Goal: Information Seeking & Learning: Learn about a topic

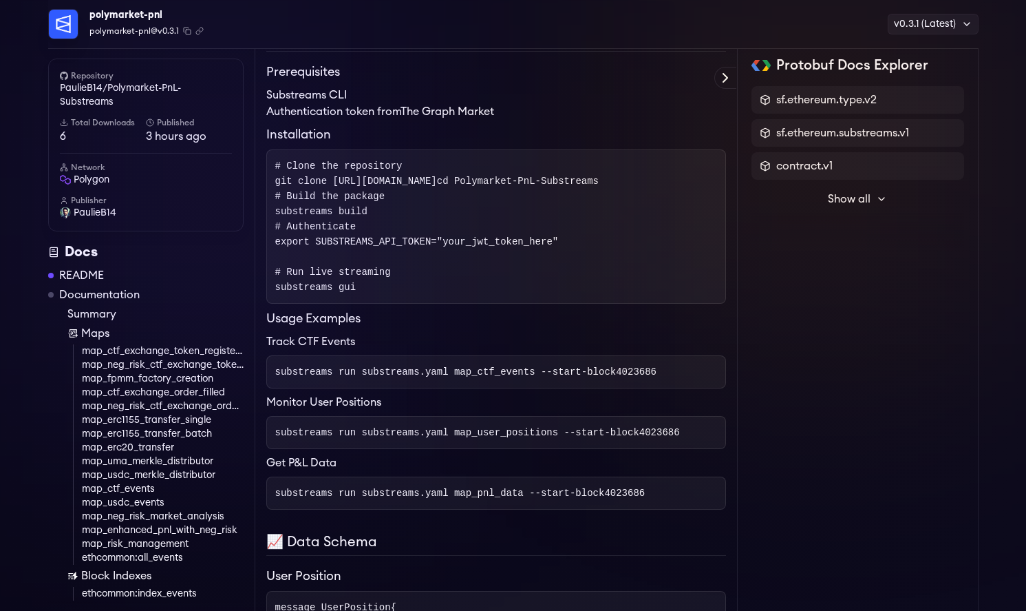
scroll to position [1296, 0]
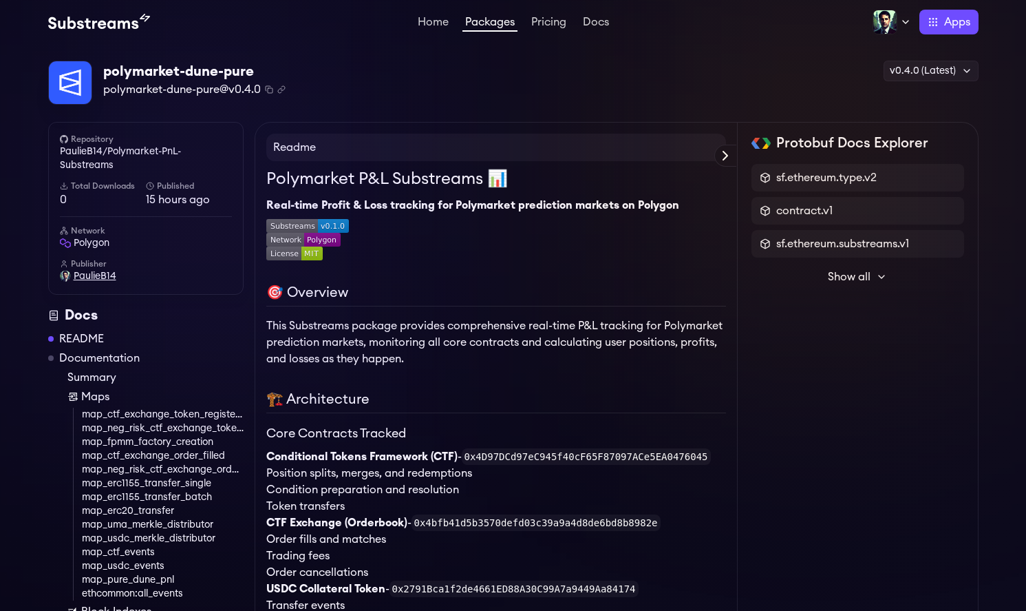
click at [89, 277] on span "PaulieB14" at bounding box center [95, 276] width 43 height 14
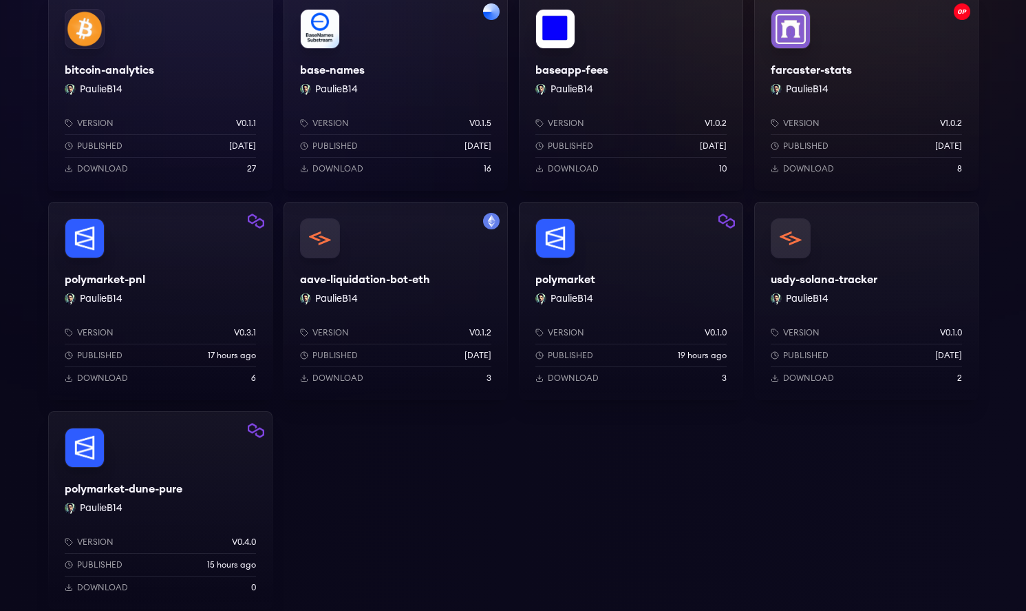
scroll to position [135, 0]
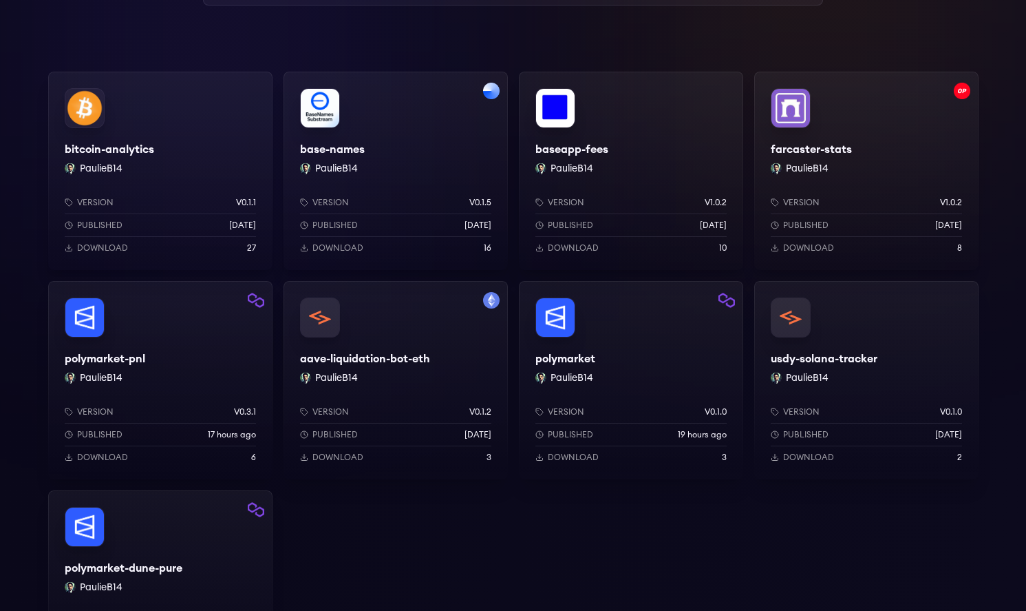
scroll to position [184, 0]
click at [622, 359] on div "polymarket PaulieB14 Version v0.1.0 Published 19 hours ago Download 3" at bounding box center [631, 379] width 224 height 198
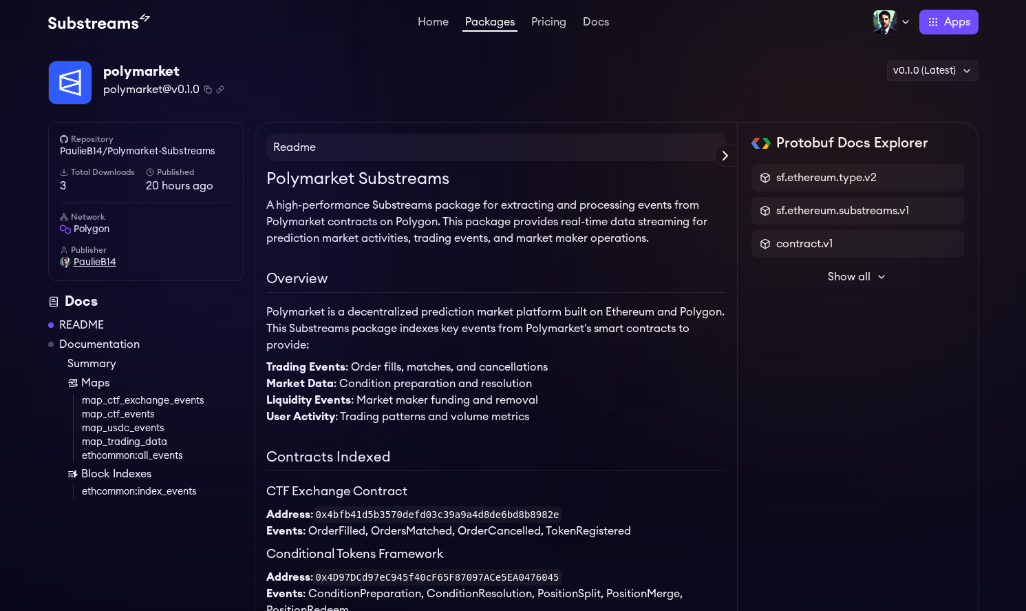
click at [94, 260] on span "PaulieB14" at bounding box center [95, 262] width 43 height 14
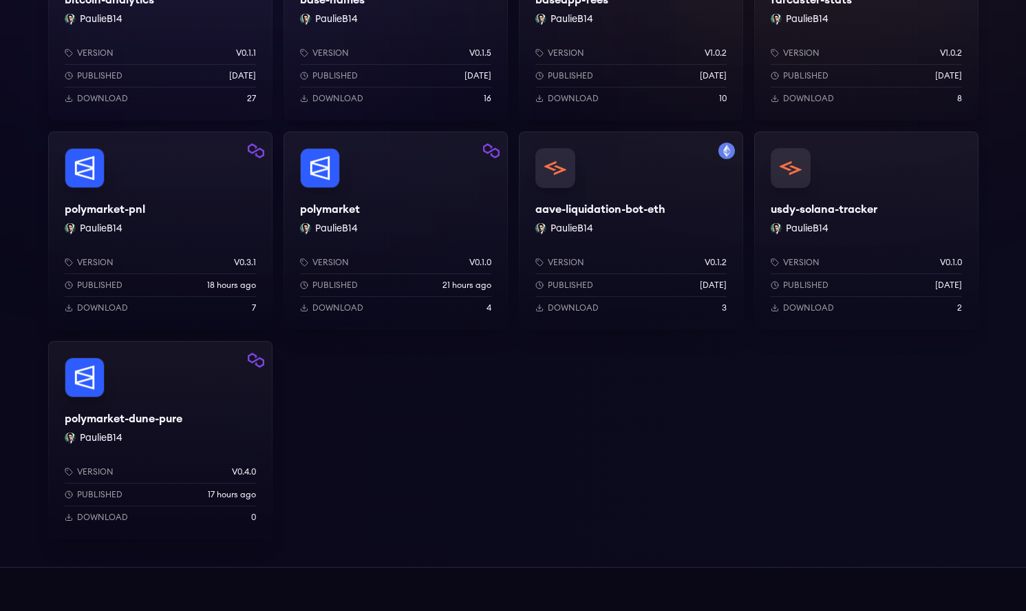
scroll to position [48, 0]
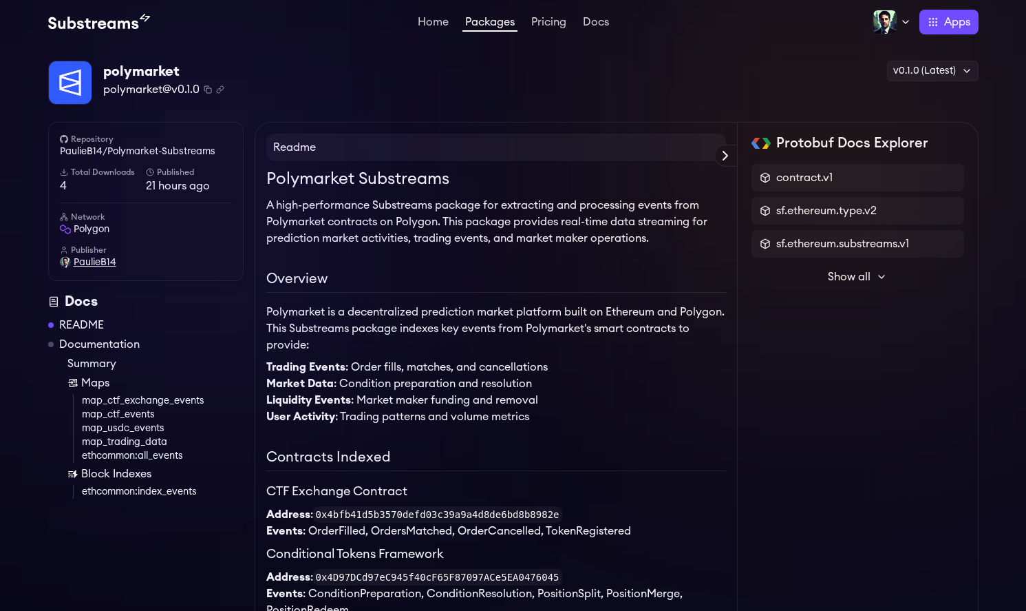
click at [89, 264] on span "PaulieB14" at bounding box center [95, 262] width 43 height 14
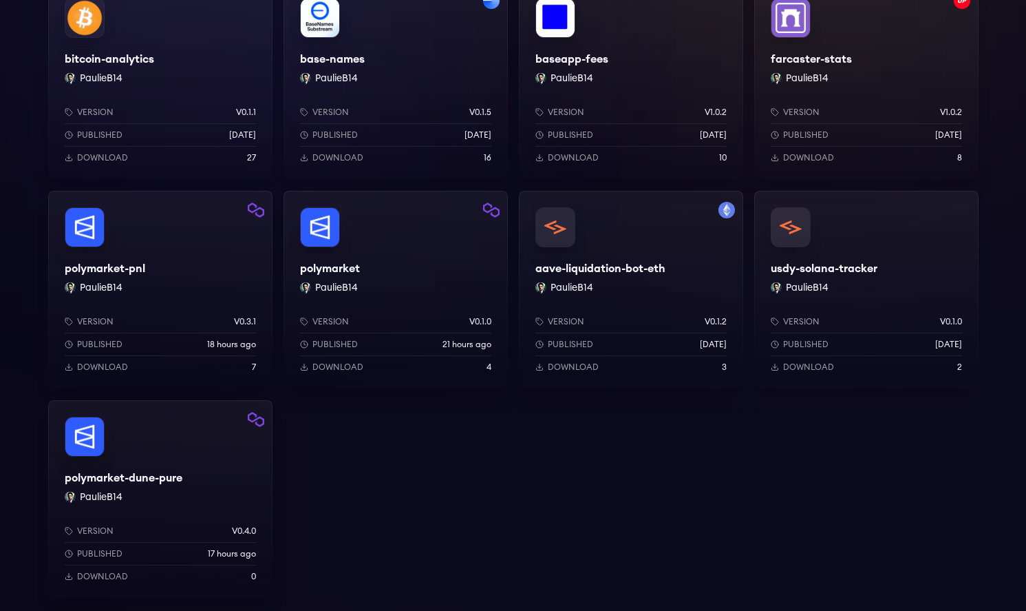
scroll to position [298, 0]
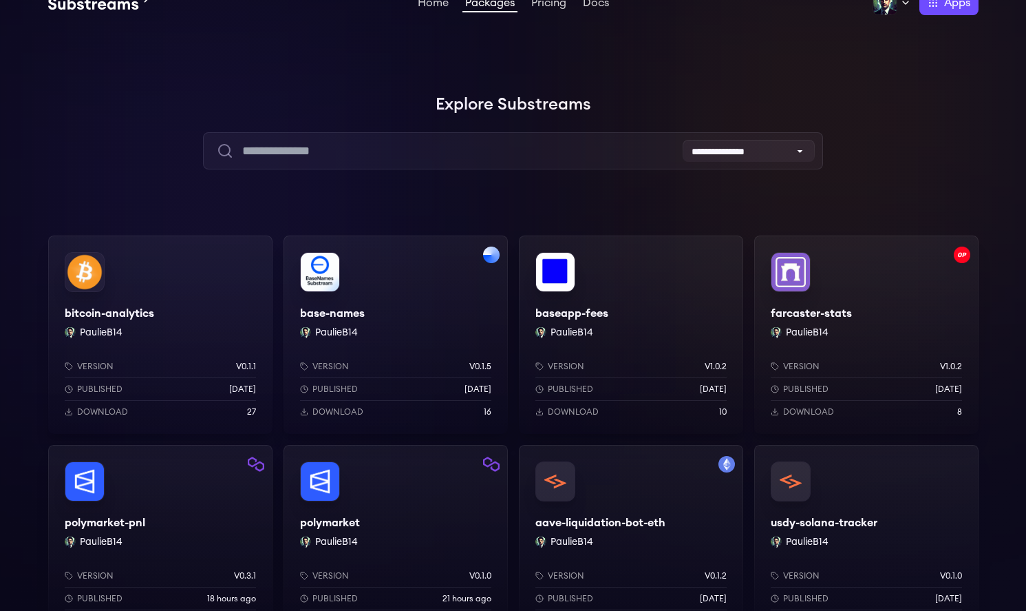
scroll to position [261, 0]
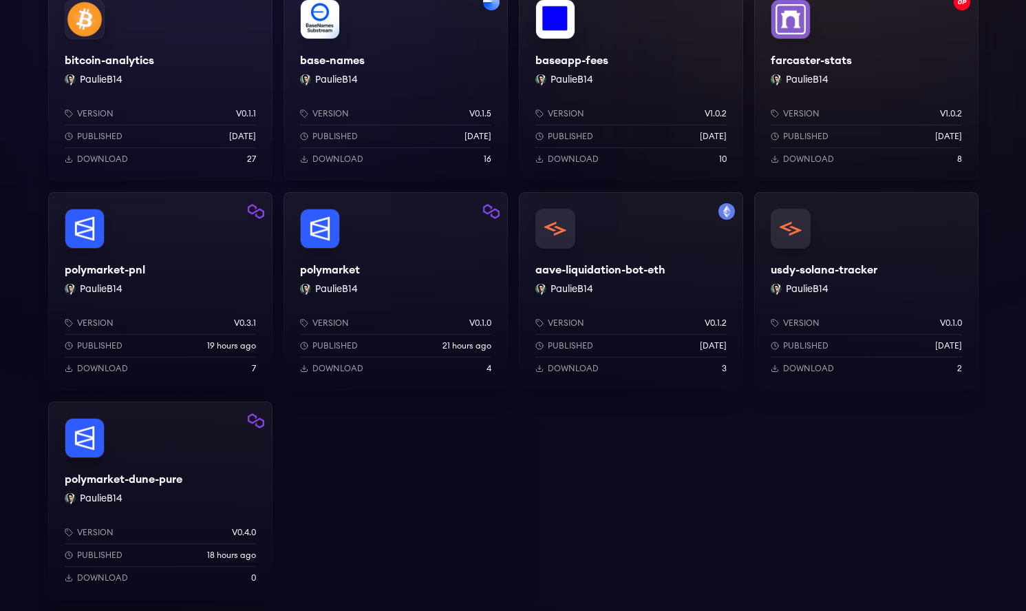
scroll to position [407, 0]
